Goal: Navigation & Orientation: Find specific page/section

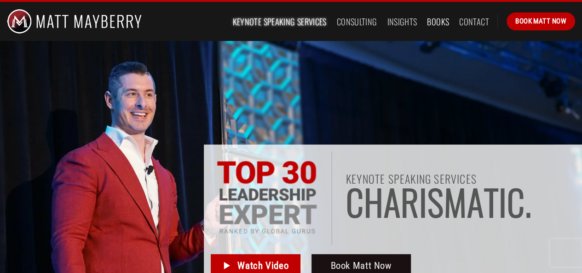
click at [437, 20] on link "Books" at bounding box center [438, 21] width 22 height 17
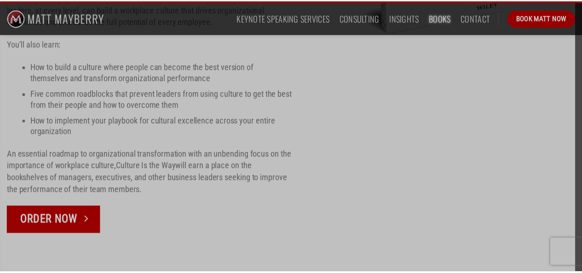
scroll to position [1105, 0]
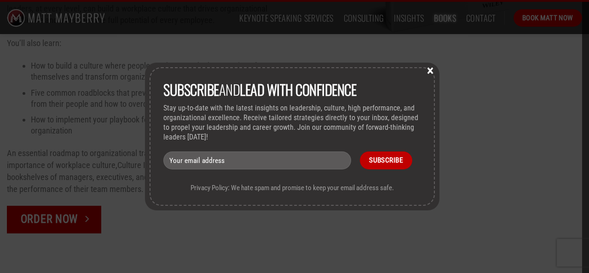
click at [436, 73] on button "×" at bounding box center [430, 70] width 14 height 8
